Goal: Task Accomplishment & Management: Manage account settings

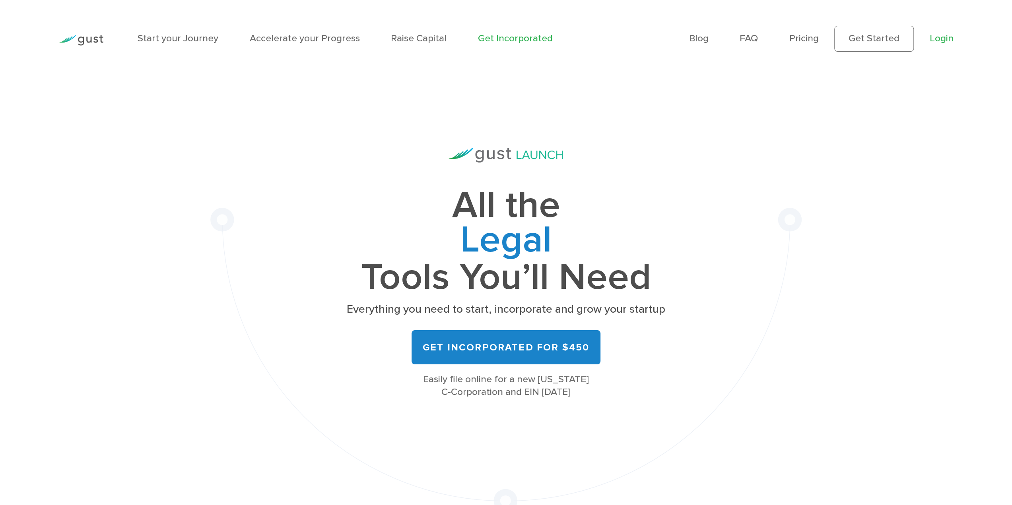
click at [947, 37] on link "Login" at bounding box center [941, 39] width 24 height 12
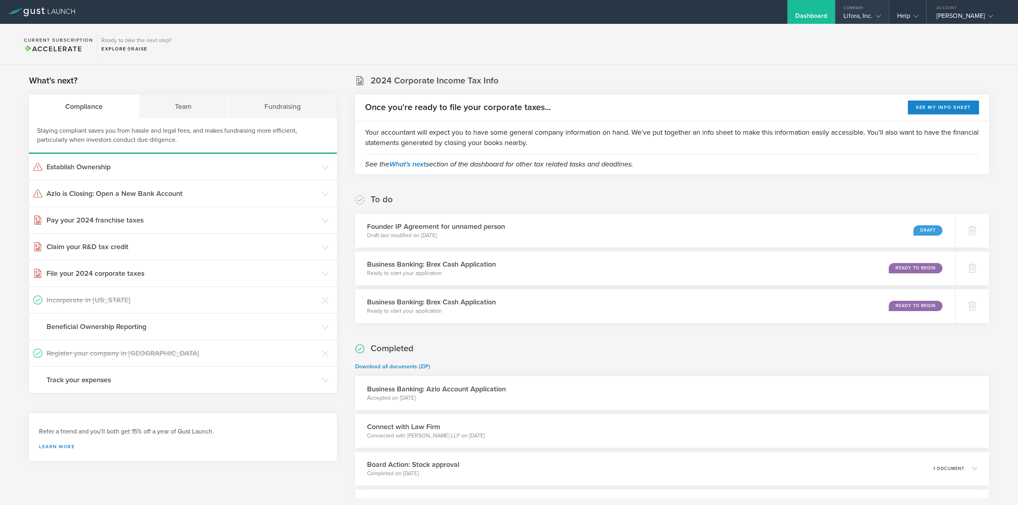
click at [872, 16] on div "Lifora, Inc." at bounding box center [861, 18] width 37 height 12
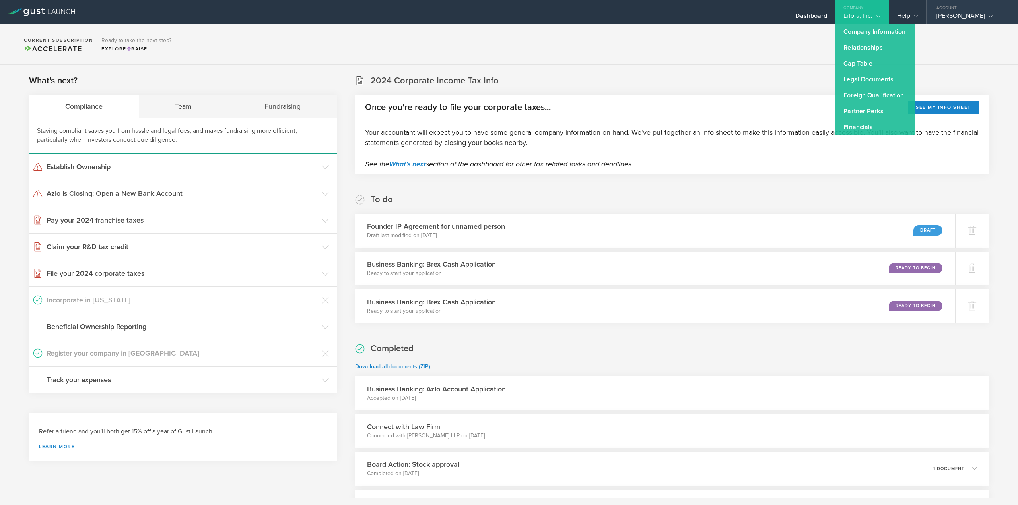
click at [941, 12] on div "[PERSON_NAME]" at bounding box center [970, 18] width 68 height 12
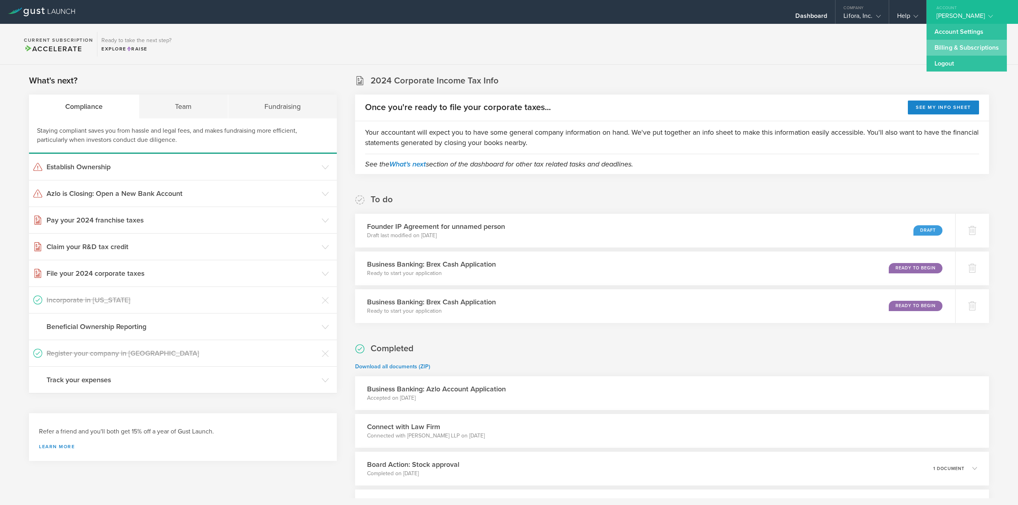
click at [948, 46] on link "Billing & Subscriptions" at bounding box center [966, 48] width 80 height 16
